Goal: Task Accomplishment & Management: Use online tool/utility

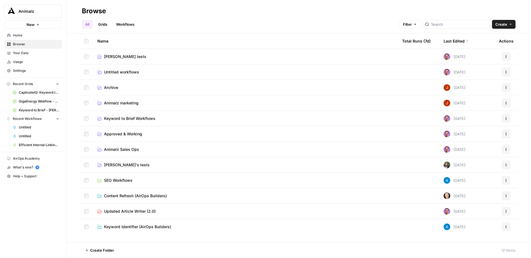
click at [113, 88] on span "Archive" at bounding box center [111, 88] width 14 height 6
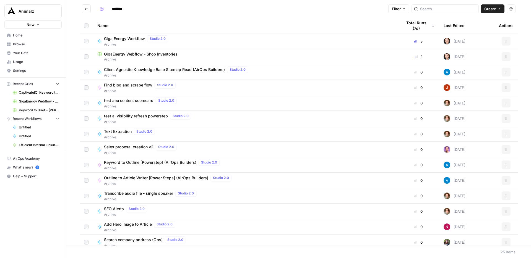
click at [86, 5] on button "Go back" at bounding box center [86, 8] width 9 height 9
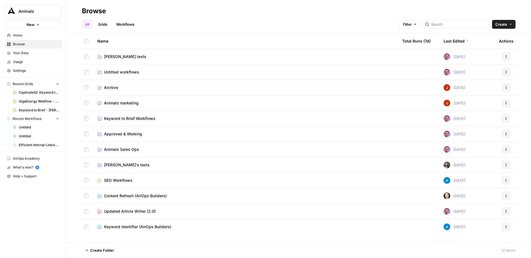
click at [124, 72] on span "Untitled workflows" at bounding box center [121, 72] width 35 height 6
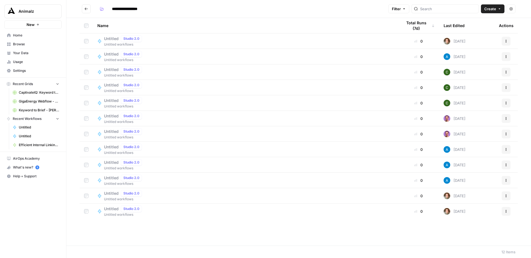
click at [85, 8] on icon "Go back" at bounding box center [86, 8] width 3 height 2
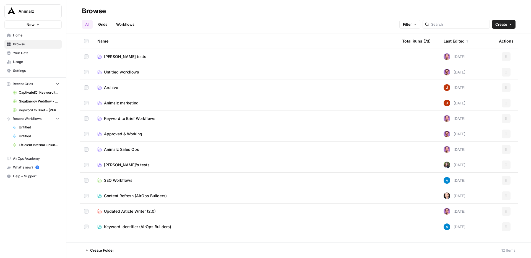
click at [112, 89] on span "Archive" at bounding box center [111, 88] width 14 height 6
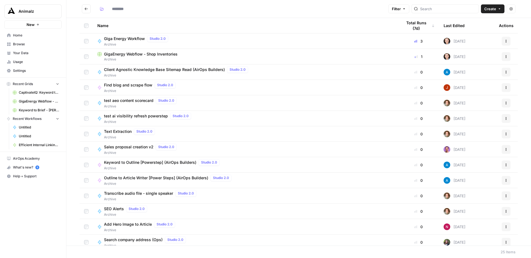
type input "*******"
click at [150, 83] on span "Find blog and scrape flow" at bounding box center [128, 85] width 48 height 6
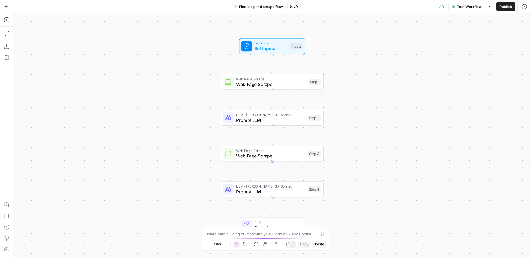
click at [11, 20] on button "Add Steps" at bounding box center [6, 19] width 9 height 9
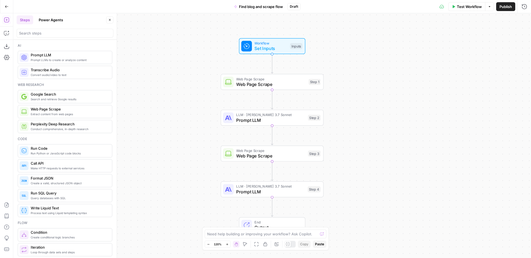
click at [49, 22] on button "Power Agents" at bounding box center [50, 19] width 31 height 9
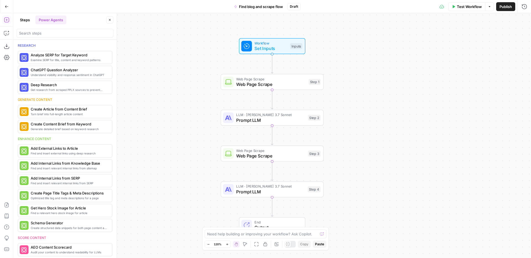
click at [24, 20] on button "Steps" at bounding box center [25, 19] width 17 height 9
